Goal: Information Seeking & Learning: Find specific fact

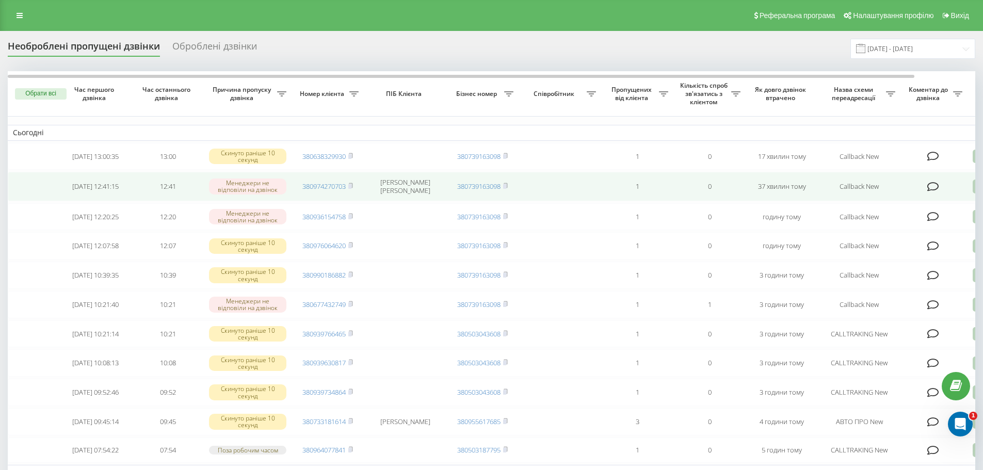
click at [937, 189] on icon at bounding box center [933, 187] width 12 height 10
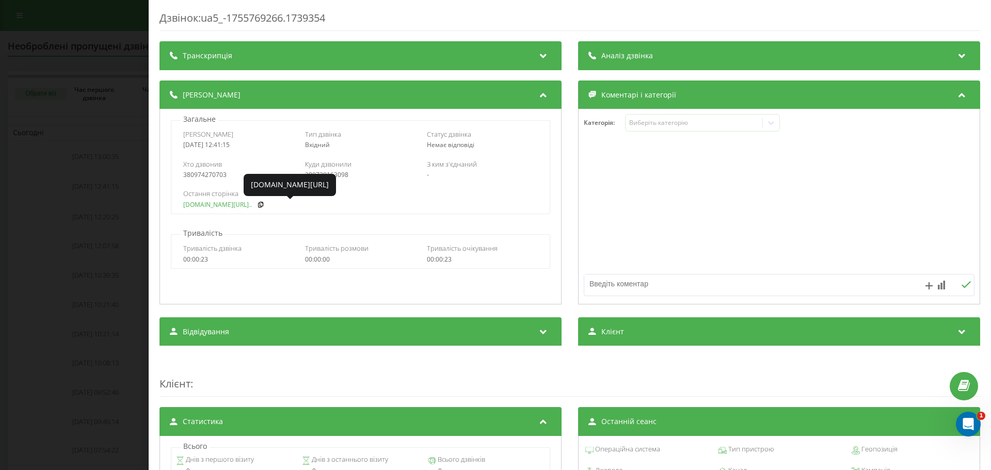
click at [207, 205] on link "[DOMAIN_NAME][URL].." at bounding box center [217, 204] width 69 height 7
click at [131, 188] on div "Дзвінок : ua5_-1755769266.1739354 Транскрипція Для AI-аналізу майбутніх дзвінкі…" at bounding box center [495, 235] width 991 height 470
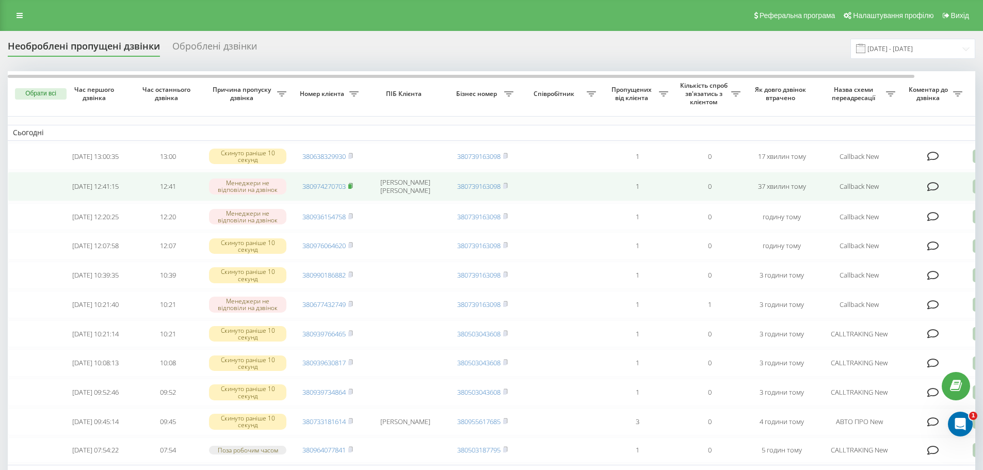
click at [352, 187] on icon at bounding box center [351, 185] width 4 height 5
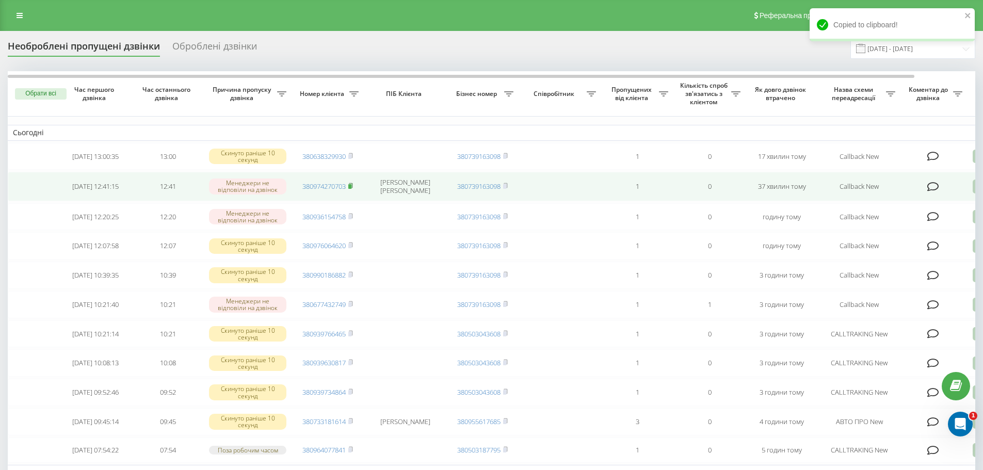
click at [350, 184] on span at bounding box center [350, 186] width 5 height 9
click at [354, 187] on td "380974270703" at bounding box center [328, 186] width 72 height 29
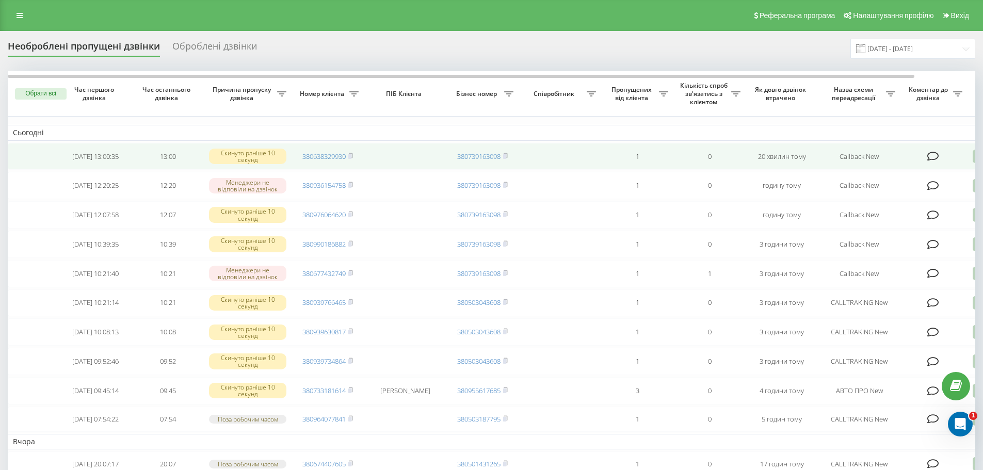
click at [934, 157] on icon at bounding box center [933, 156] width 12 height 10
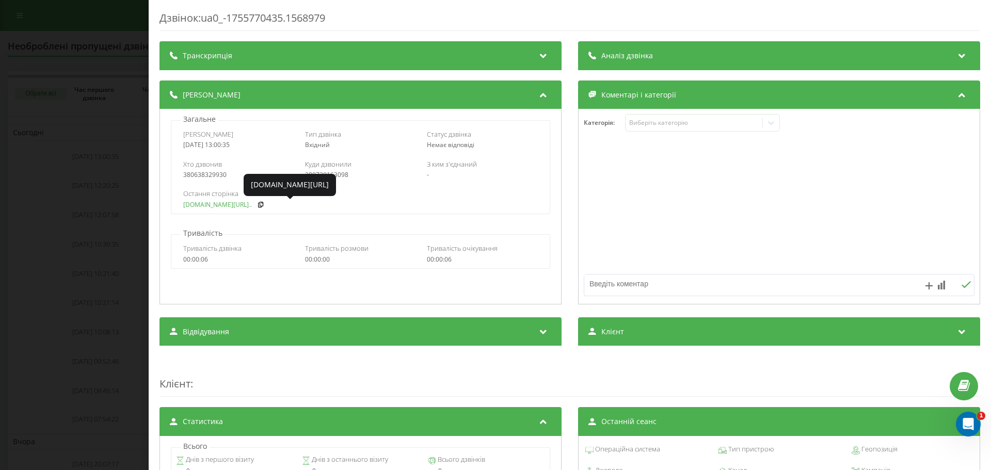
click at [216, 207] on link "fix-parts.in.ua/opel-vec..." at bounding box center [217, 204] width 69 height 7
click at [95, 144] on div "Дзвінок : ua0_-1755770435.1568979 Транскрипція Для AI-аналізу майбутніх дзвінкі…" at bounding box center [495, 235] width 991 height 470
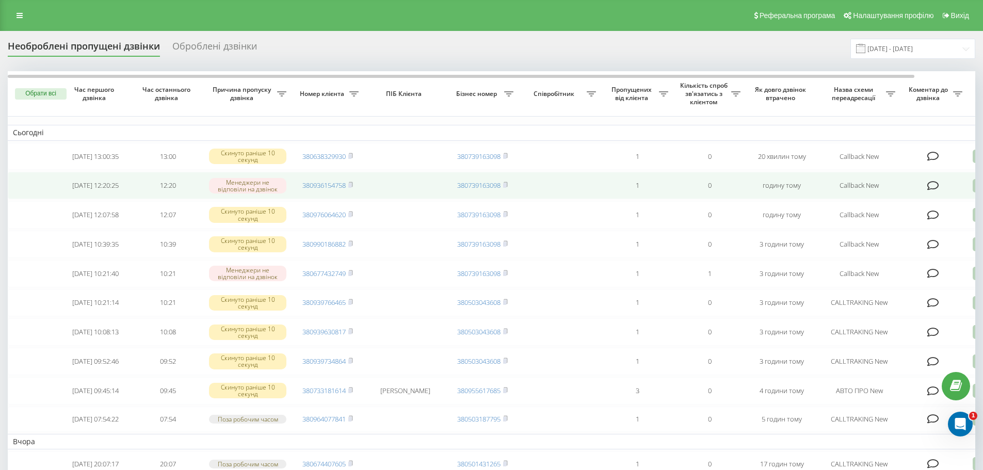
click at [935, 185] on icon at bounding box center [933, 186] width 12 height 10
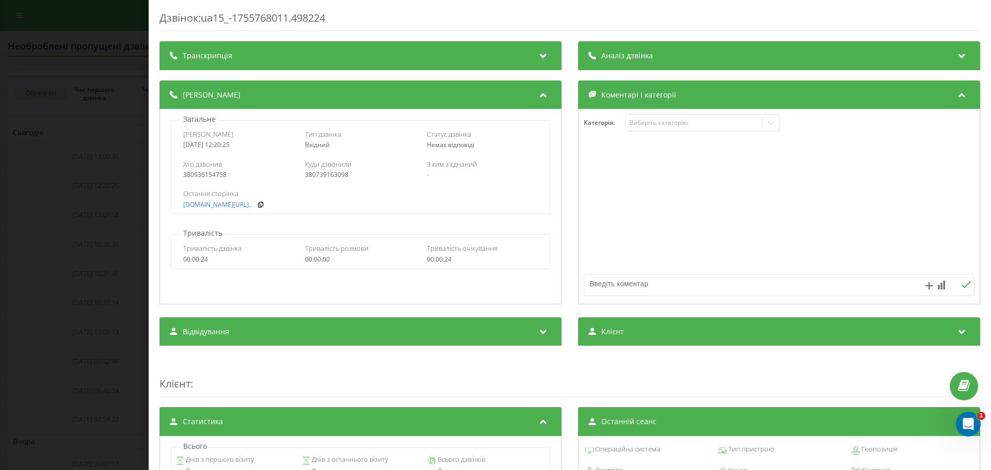
click at [93, 186] on div "Дзвінок : ua15_-1755768011.498224 Транскрипція Для AI-аналізу майбутніх дзвінкі…" at bounding box center [495, 235] width 991 height 470
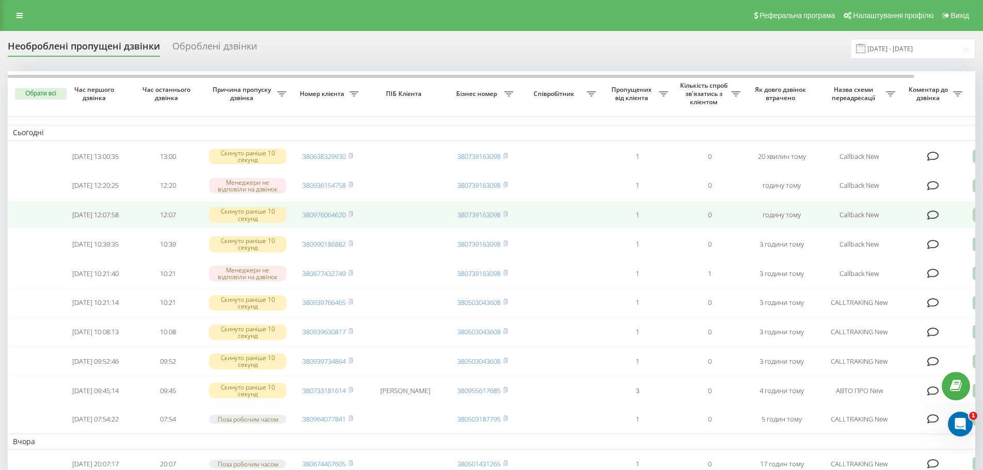
click at [937, 216] on icon at bounding box center [933, 215] width 12 height 10
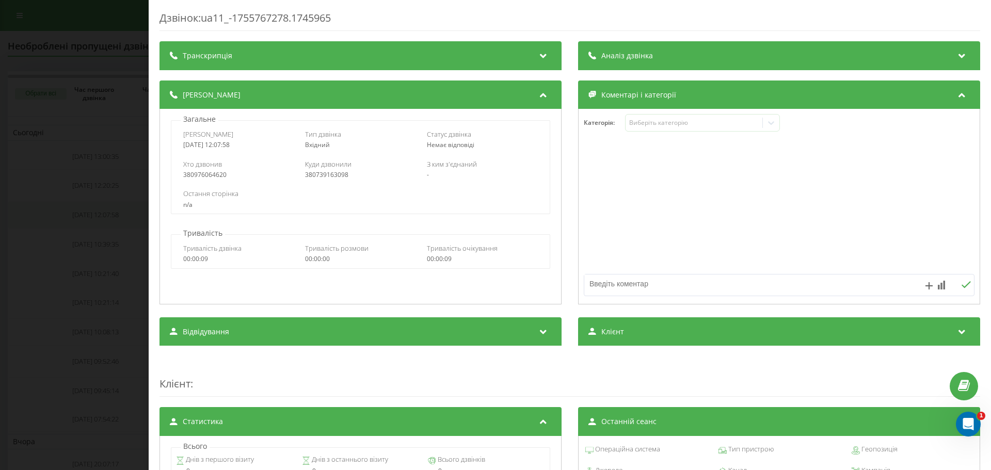
click at [94, 221] on div "Дзвінок : ua11_-1755767278.1745965 Транскрипція Для AI-аналізу майбутніх дзвінк…" at bounding box center [495, 235] width 991 height 470
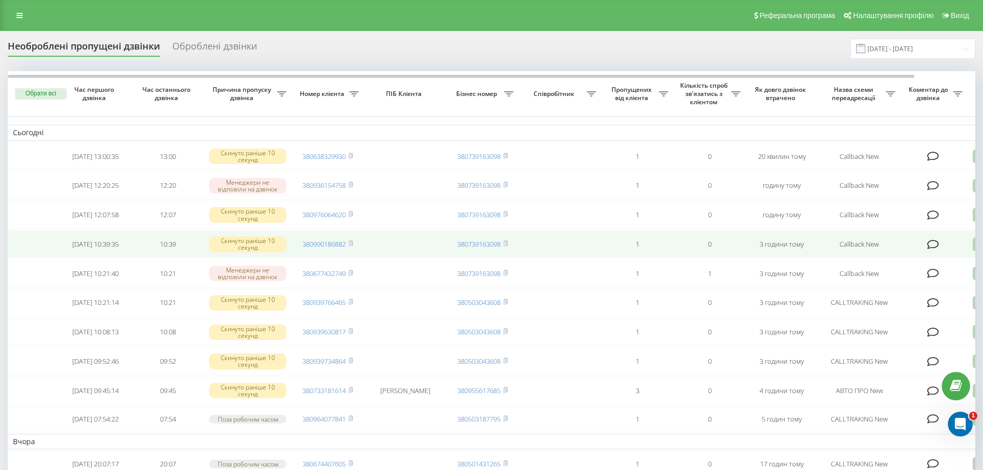
click at [934, 244] on td at bounding box center [933, 244] width 67 height 27
click at [934, 250] on icon at bounding box center [933, 244] width 12 height 10
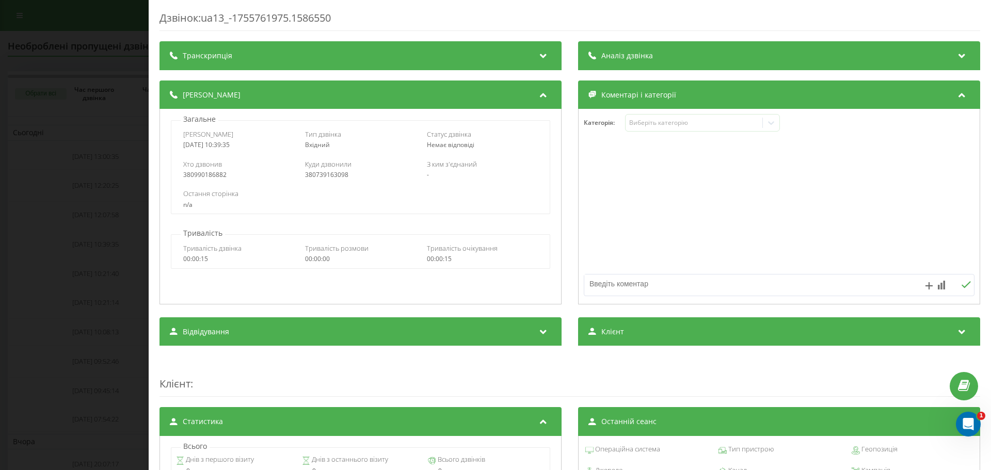
click at [111, 205] on div "Дзвінок : ua13_-1755761975.1586550 Транскрипція Для AI-аналізу майбутніх дзвінк…" at bounding box center [495, 235] width 991 height 470
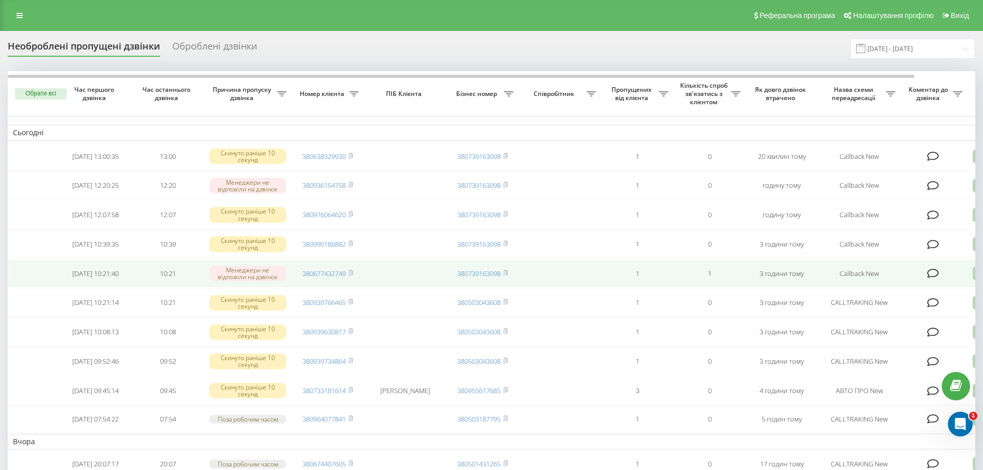
click at [938, 279] on icon at bounding box center [933, 273] width 12 height 10
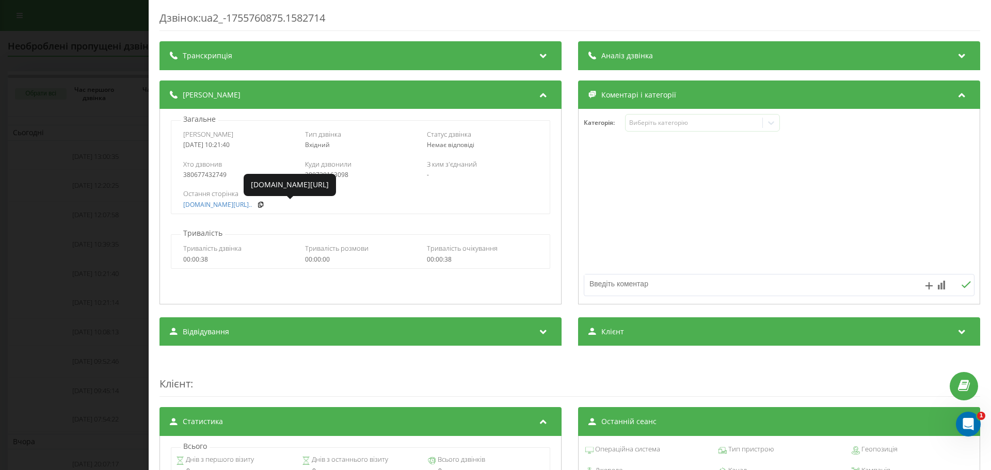
click at [84, 199] on div "Дзвінок : ua2_-1755760875.1582714 Транскрипція Для AI-аналізу майбутніх дзвінкі…" at bounding box center [495, 235] width 991 height 470
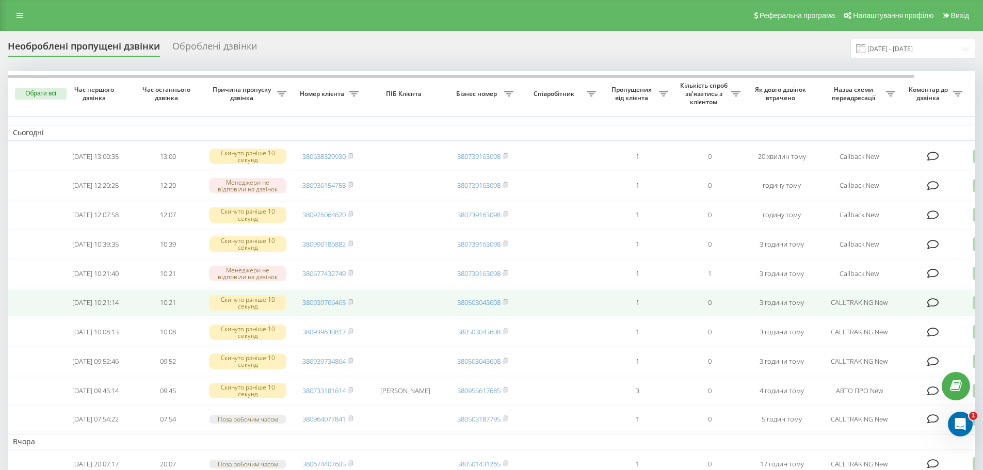
click at [935, 308] on icon at bounding box center [933, 303] width 12 height 10
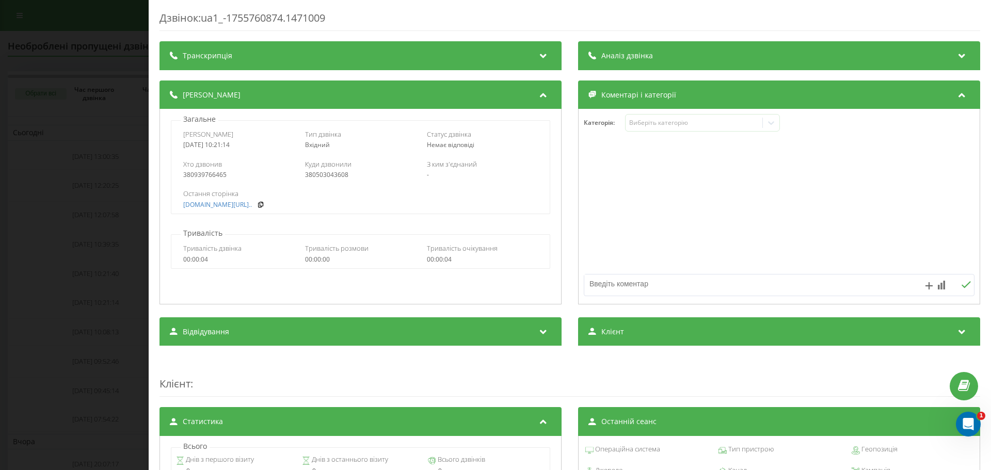
click at [141, 219] on div "Дзвінок : ua1_-1755760874.1471009 Транскрипція Для AI-аналізу майбутніх дзвінкі…" at bounding box center [495, 235] width 991 height 470
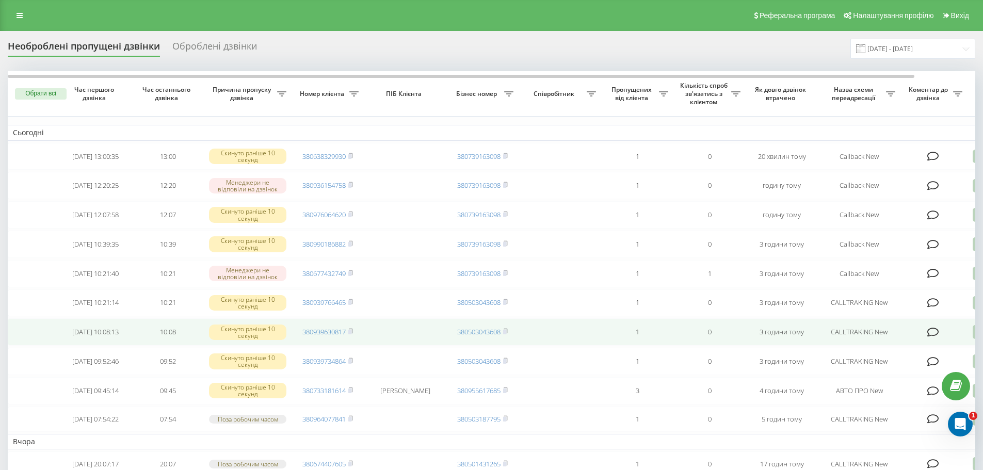
click at [933, 337] on icon at bounding box center [933, 332] width 12 height 10
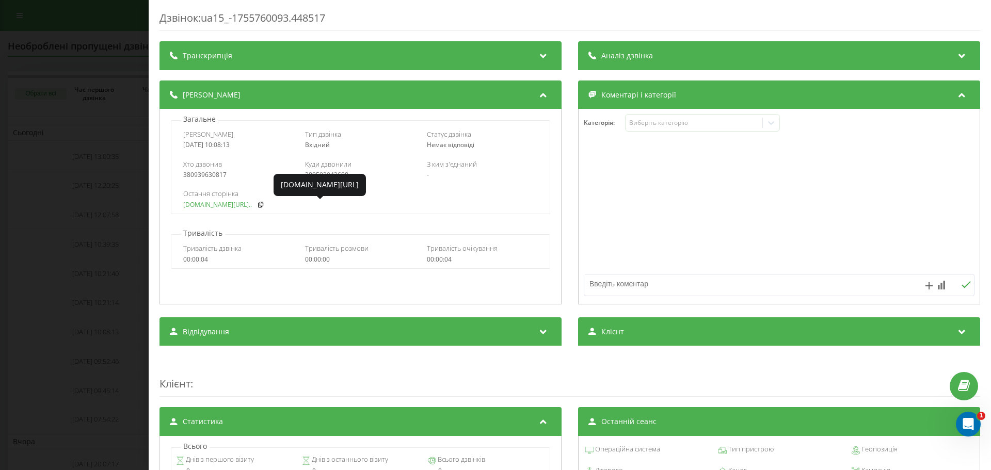
click at [215, 203] on link "fix-parts.in.ua/ru/plank..." at bounding box center [217, 204] width 69 height 7
click at [134, 208] on div "Дзвінок : ua15_-1755760093.448517 Транскрипція Для AI-аналізу майбутніх дзвінкі…" at bounding box center [495, 235] width 991 height 470
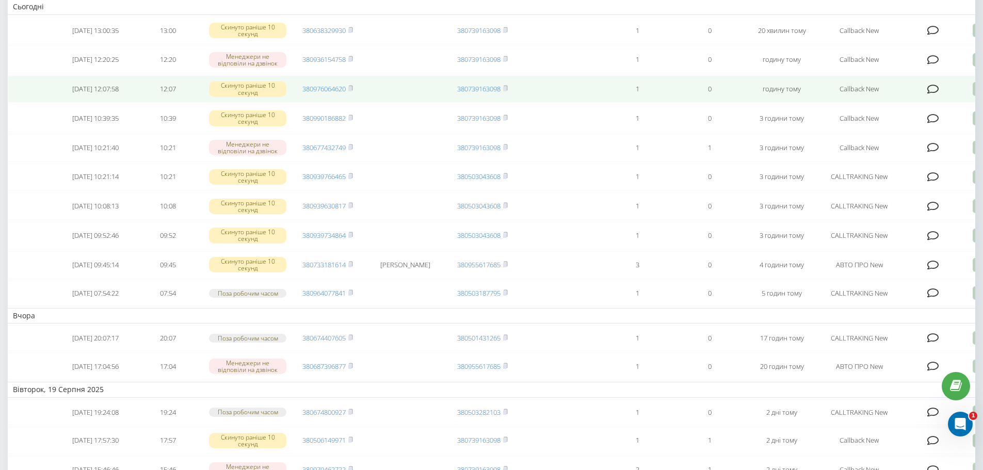
scroll to position [155, 0]
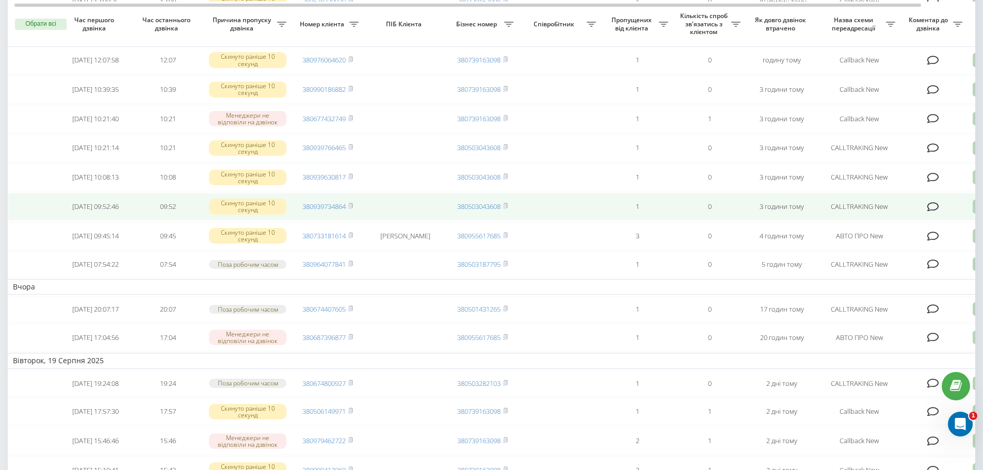
click at [932, 212] on icon at bounding box center [933, 207] width 12 height 10
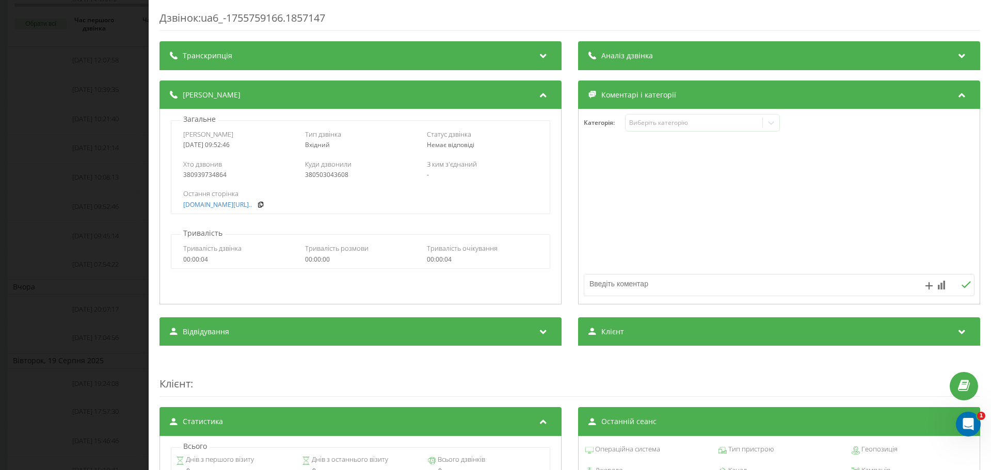
click at [102, 210] on div "Дзвінок : ua6_-1755759166.1857147 Транскрипція Для AI-аналізу майбутніх дзвінкі…" at bounding box center [495, 235] width 991 height 470
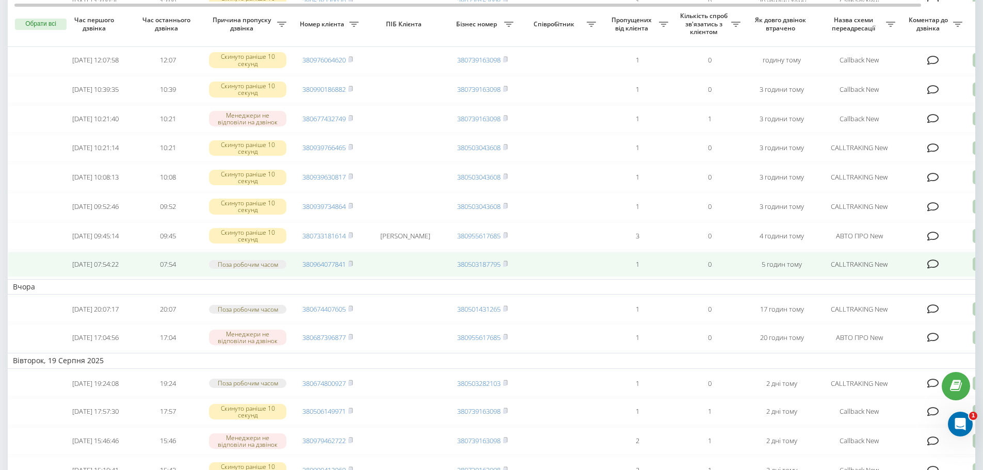
click at [932, 269] on icon at bounding box center [933, 264] width 12 height 10
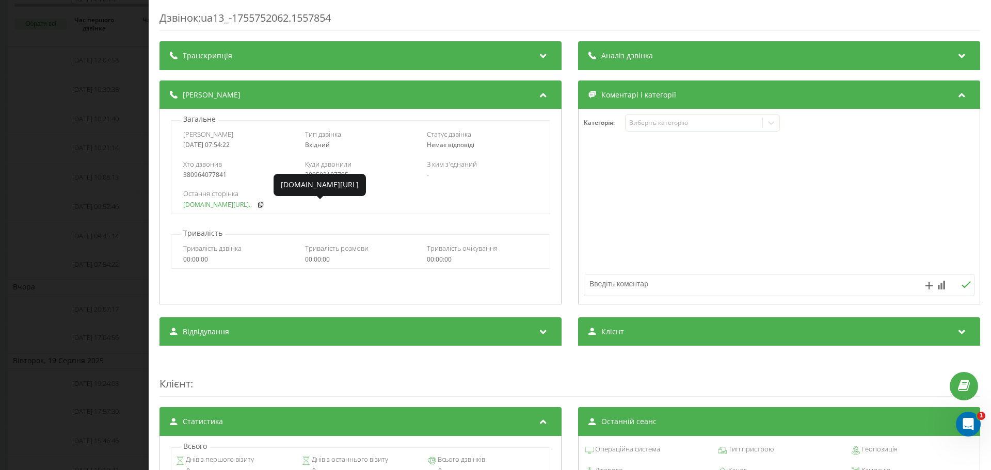
click at [191, 204] on link "fix-parts.in.ua/ru/bmw-f..." at bounding box center [217, 204] width 69 height 7
copy div "0964077841"
drag, startPoint x: 229, startPoint y: 175, endPoint x: 191, endPoint y: 181, distance: 38.2
click at [191, 181] on div "Хто дзвонив 380964077841 Куди дзвонили 380503187795 З ким з'єднаний -" at bounding box center [360, 169] width 378 height 30
click at [134, 171] on div "Дзвінок : ua13_-1755752062.1557854 Транскрипція Для AI-аналізу майбутніх дзвінк…" at bounding box center [495, 235] width 991 height 470
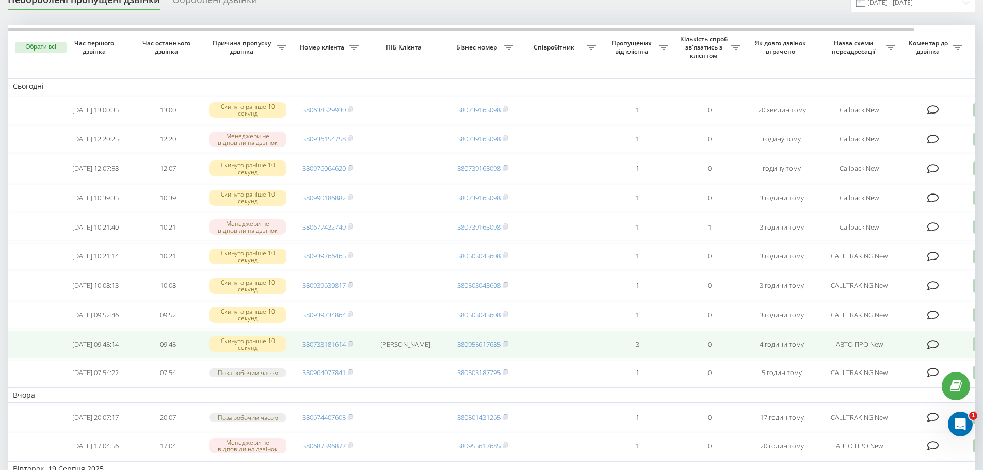
scroll to position [206, 0]
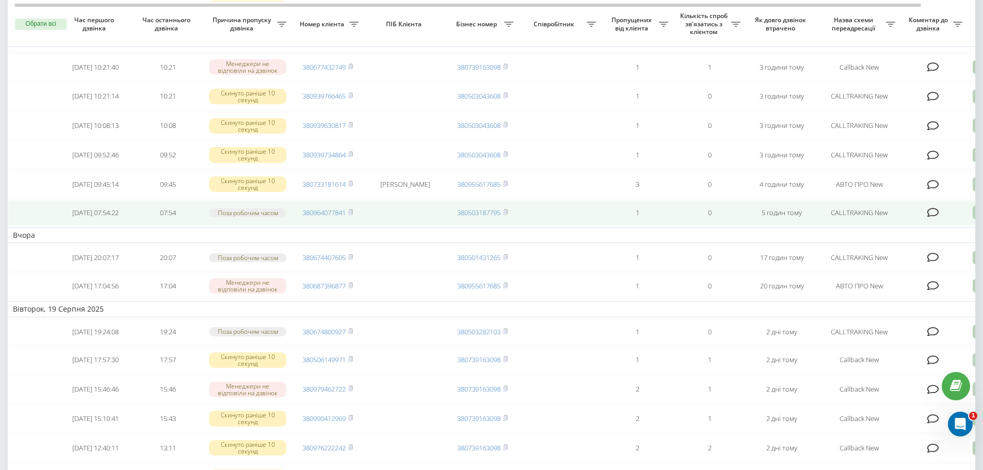
click at [941, 225] on td at bounding box center [933, 212] width 67 height 25
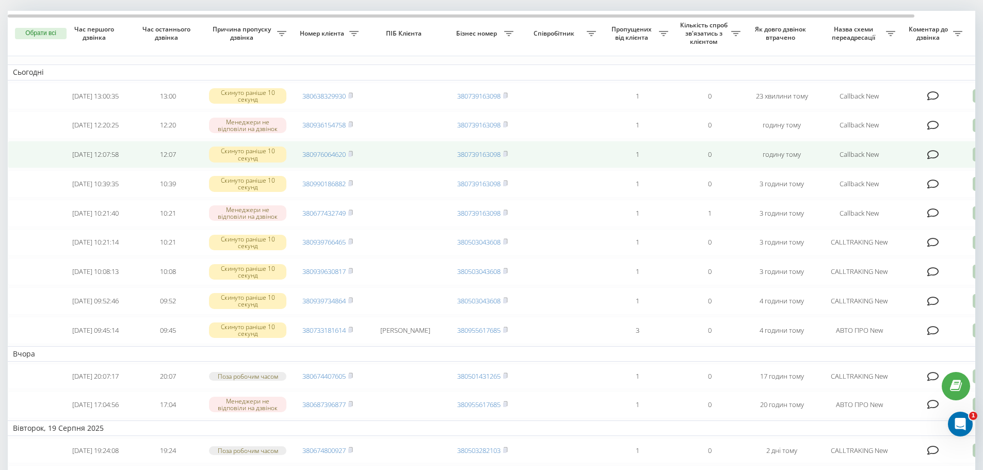
scroll to position [52, 0]
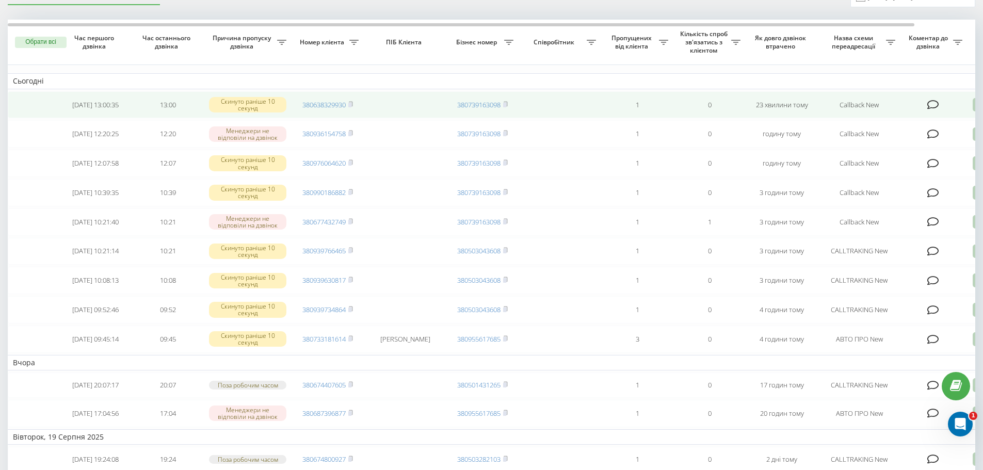
click at [933, 103] on icon at bounding box center [933, 105] width 12 height 10
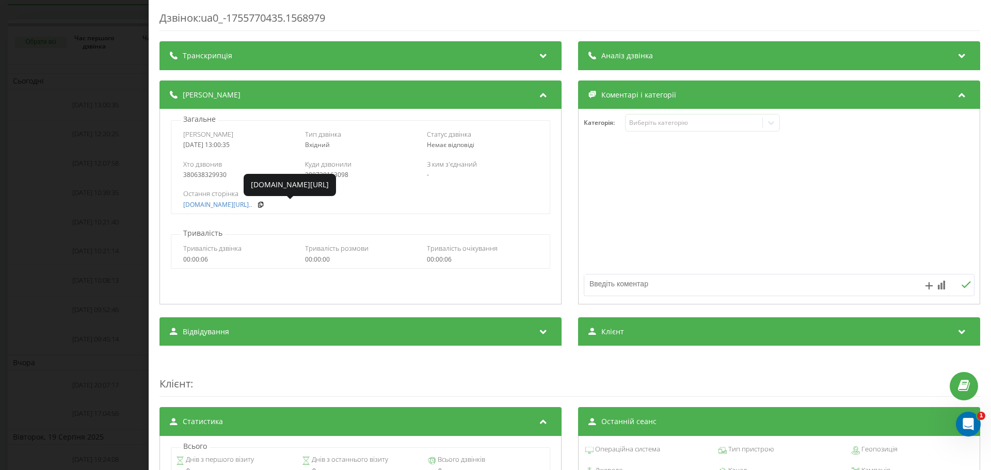
click at [121, 206] on div "Дзвінок : ua0_-1755770435.1568979 Транскрипція Для AI-аналізу майбутніх дзвінкі…" at bounding box center [495, 235] width 991 height 470
